Goal: Navigation & Orientation: Go to known website

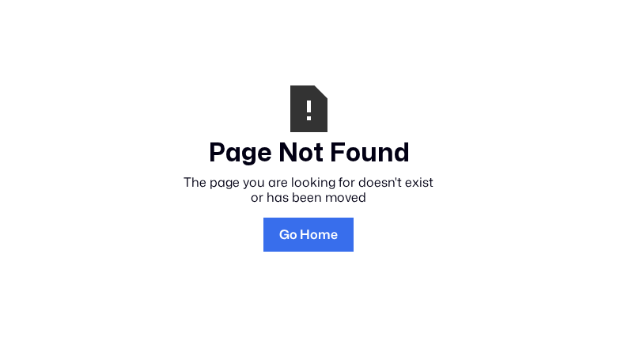
click at [309, 218] on link "Go Home" at bounding box center [309, 235] width 90 height 34
click at [309, 175] on div "The page you are looking for doesn't exist or has been moved" at bounding box center [308, 190] width 253 height 30
click at [309, 139] on h3 "Page Not Found" at bounding box center [308, 154] width 253 height 30
click at [309, 175] on div "The page you are looking for doesn't exist or has been moved" at bounding box center [308, 190] width 253 height 30
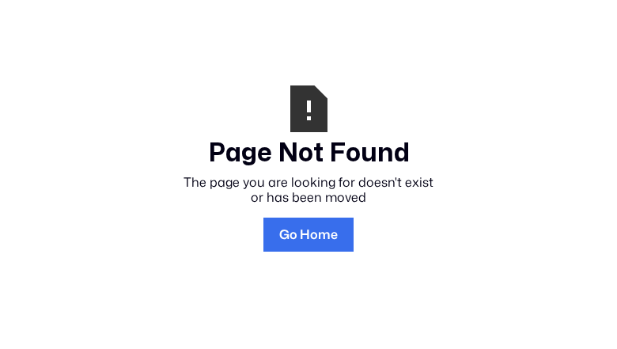
click at [309, 218] on link "Go Home" at bounding box center [309, 235] width 90 height 34
